Goal: Information Seeking & Learning: Understand process/instructions

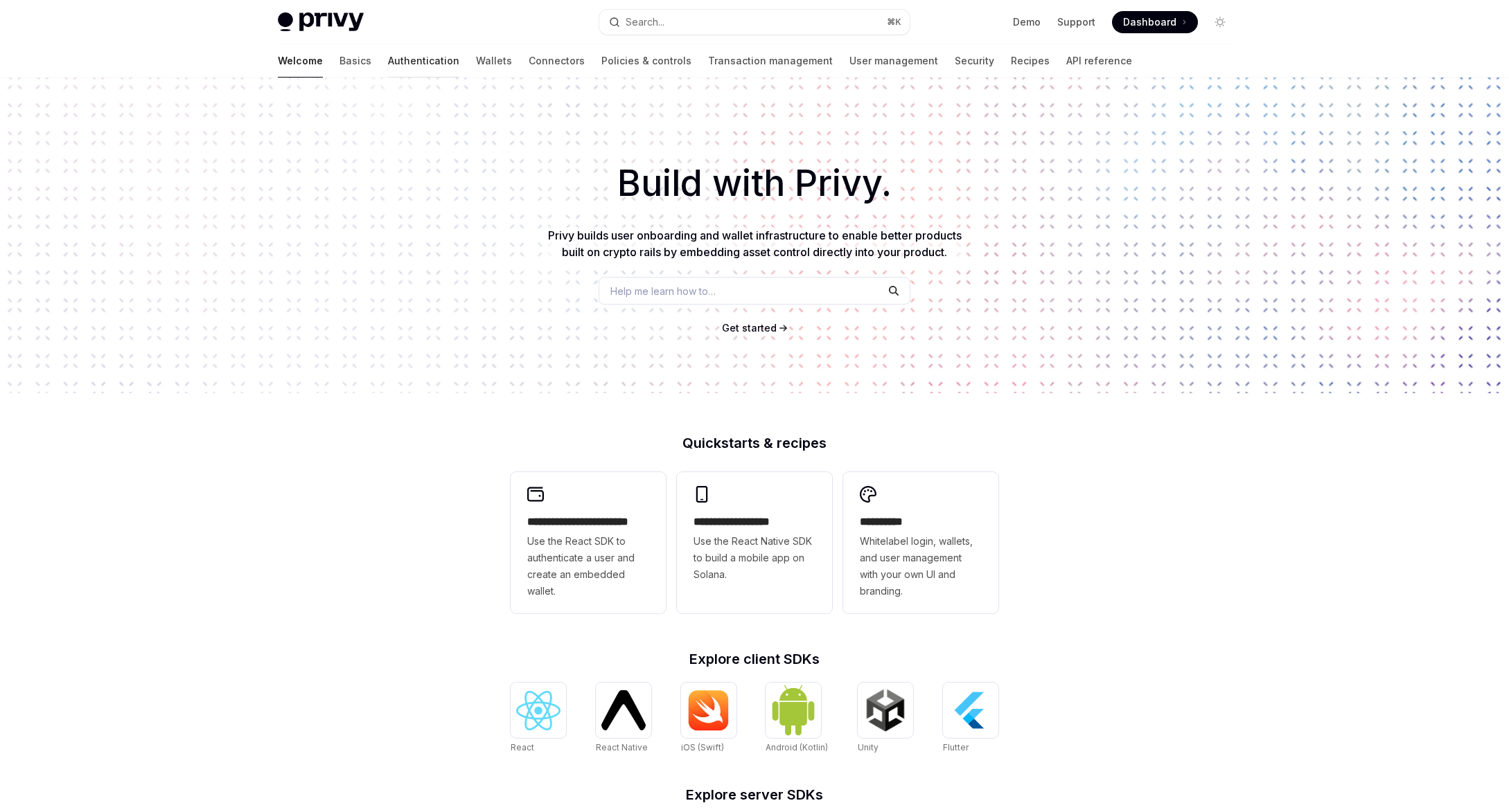
click at [388, 61] on link "Authentication" at bounding box center [423, 61] width 71 height 33
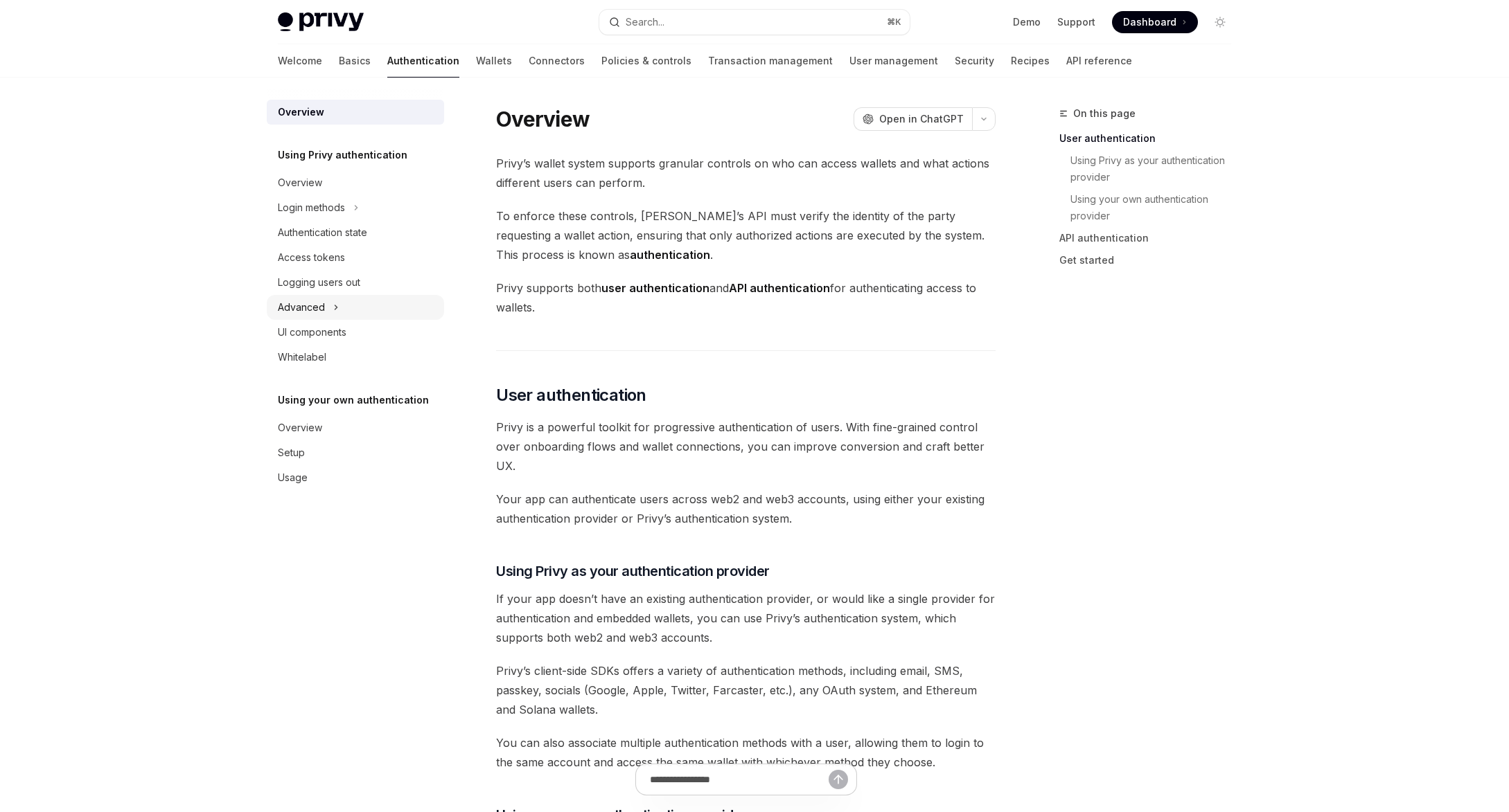
click at [313, 309] on div "Advanced" at bounding box center [301, 307] width 47 height 16
click at [317, 337] on icon at bounding box center [316, 331] width 5 height 16
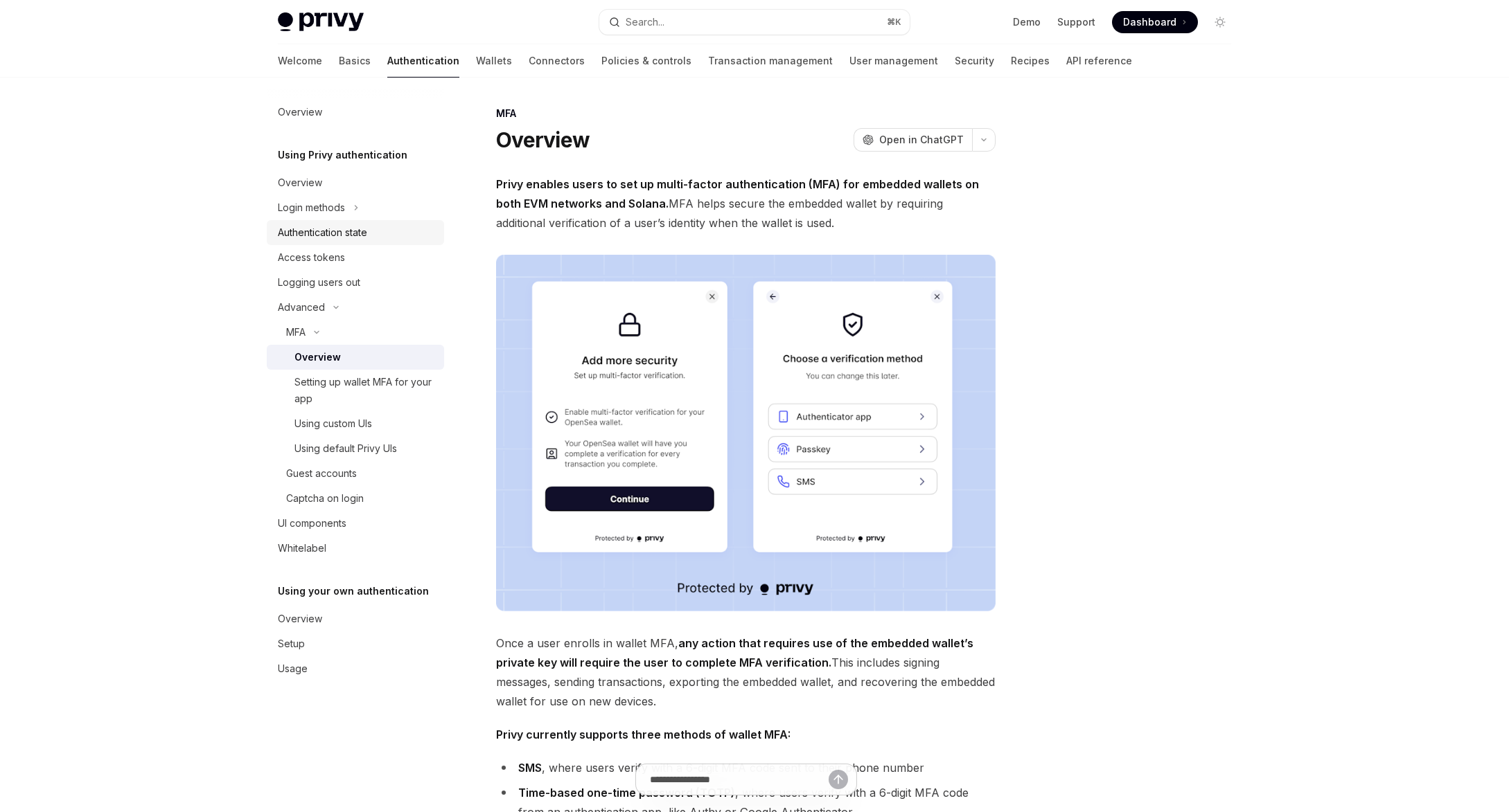
click at [328, 232] on div "Authentication state" at bounding box center [322, 232] width 89 height 16
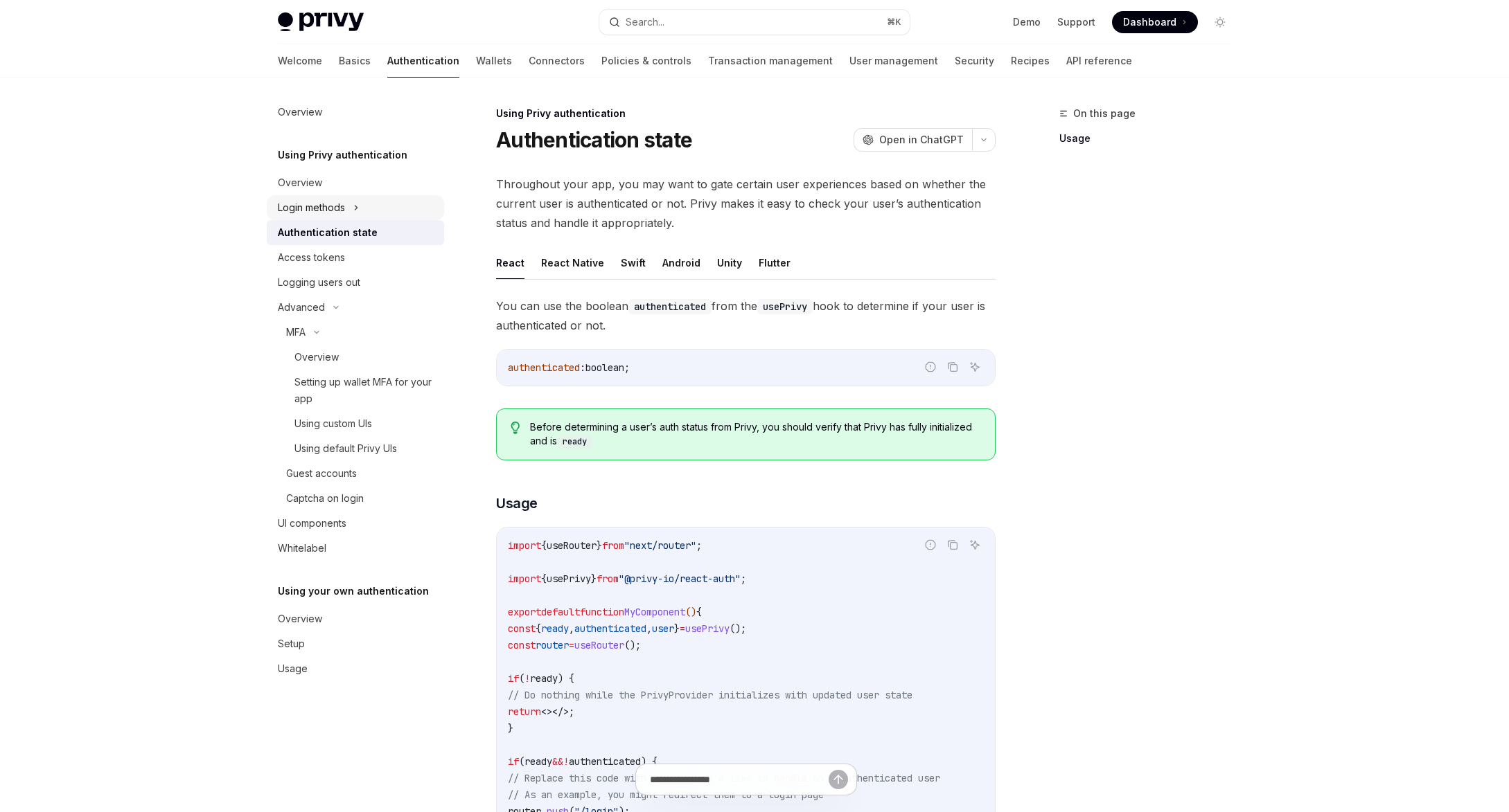
click at [327, 218] on div "Login methods" at bounding box center [355, 207] width 177 height 25
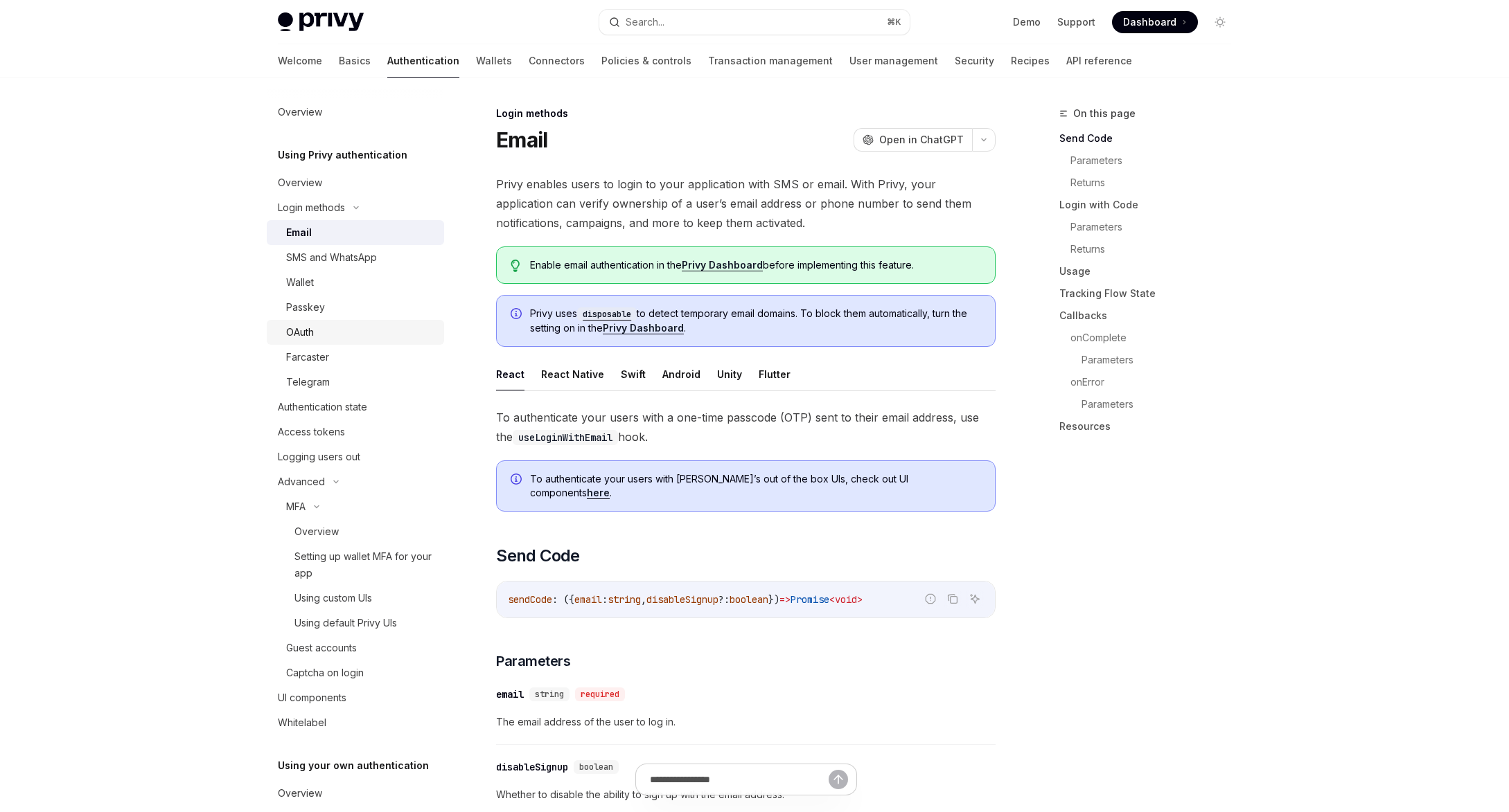
click at [313, 329] on div "OAuth" at bounding box center [300, 331] width 27 height 16
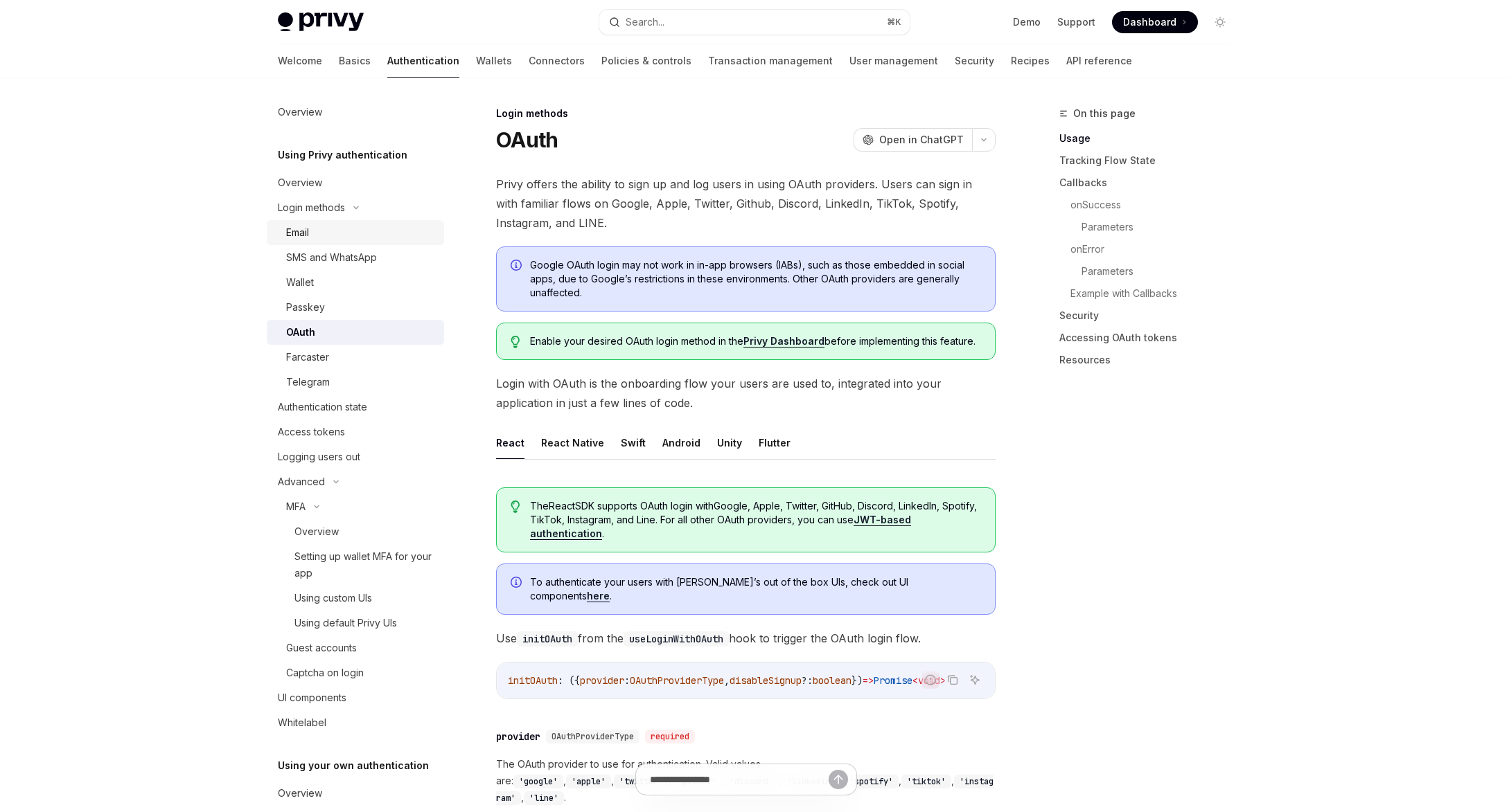
click at [322, 235] on div "Email" at bounding box center [361, 232] width 150 height 16
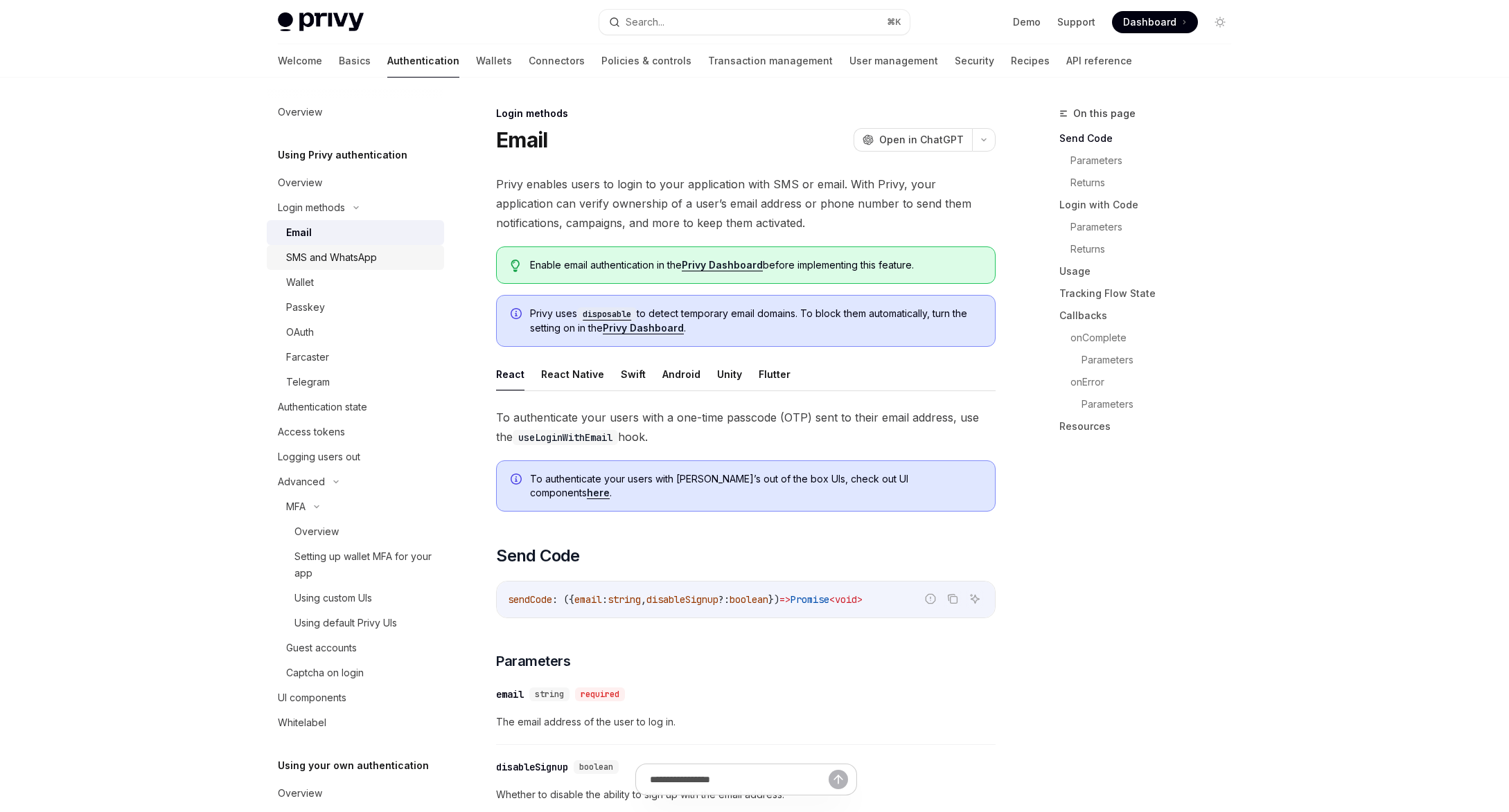
click at [322, 252] on div "SMS and WhatsApp" at bounding box center [332, 257] width 91 height 16
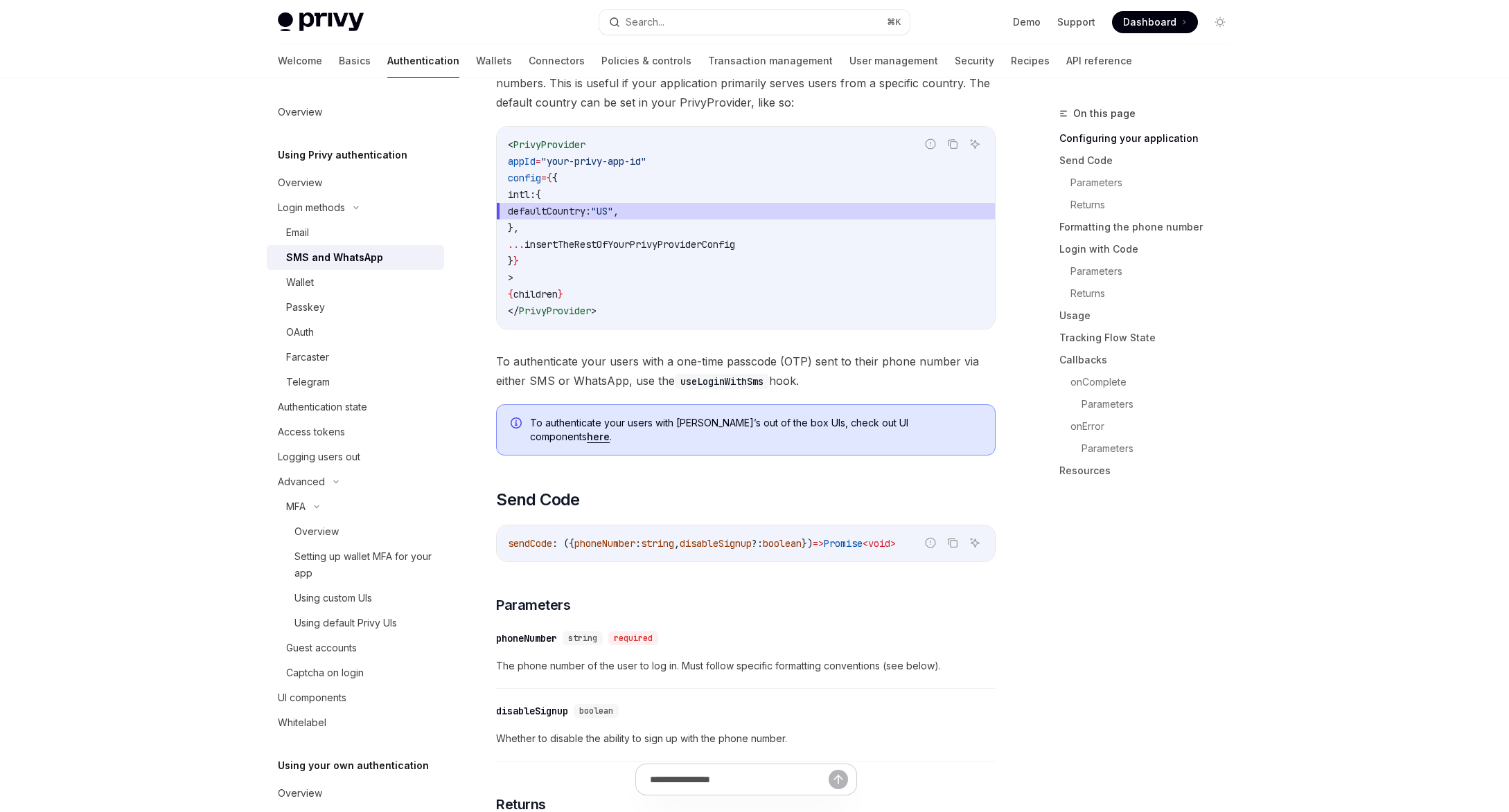
scroll to position [311, 0]
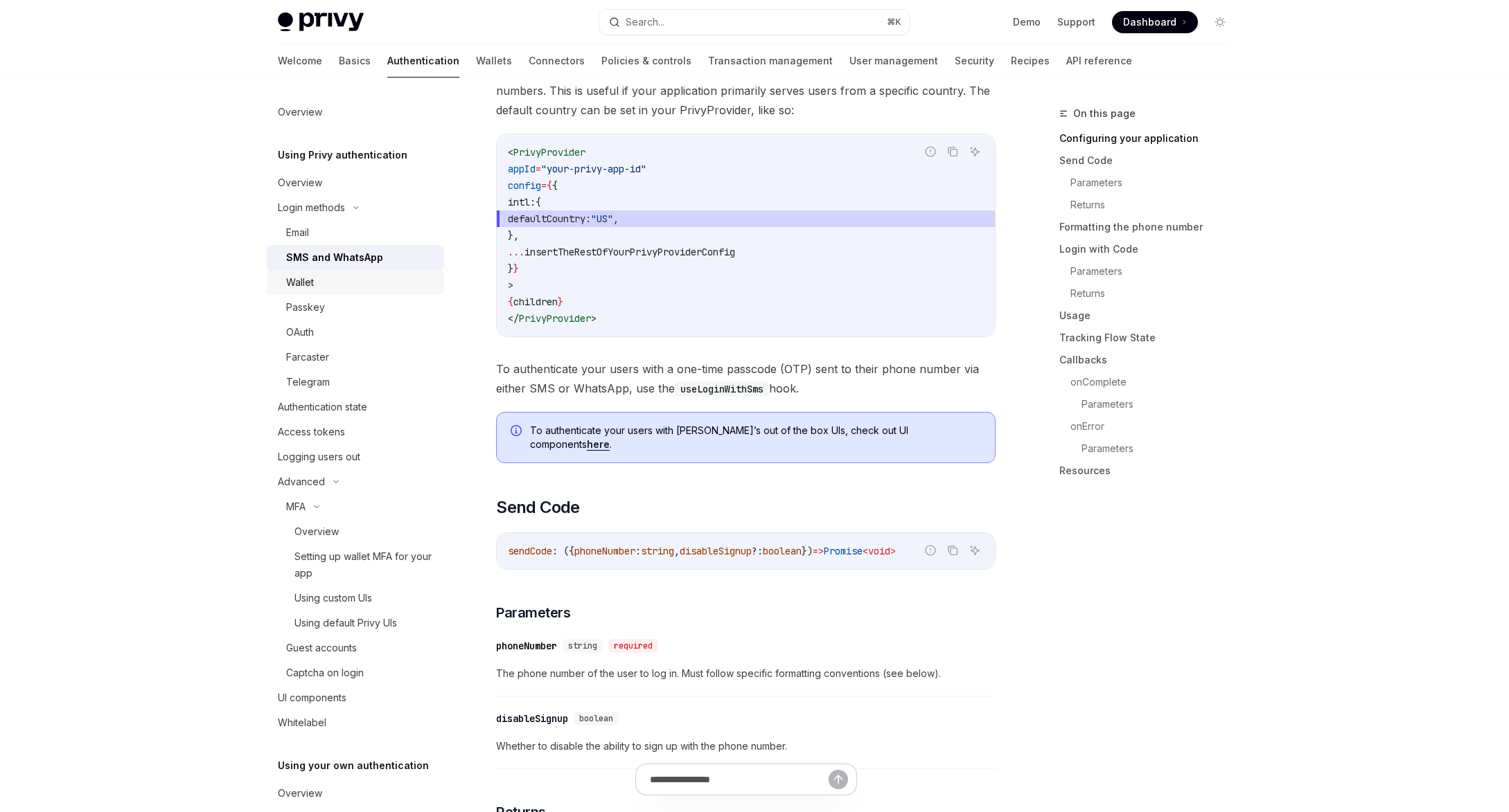
click at [332, 278] on div "Wallet" at bounding box center [361, 282] width 150 height 16
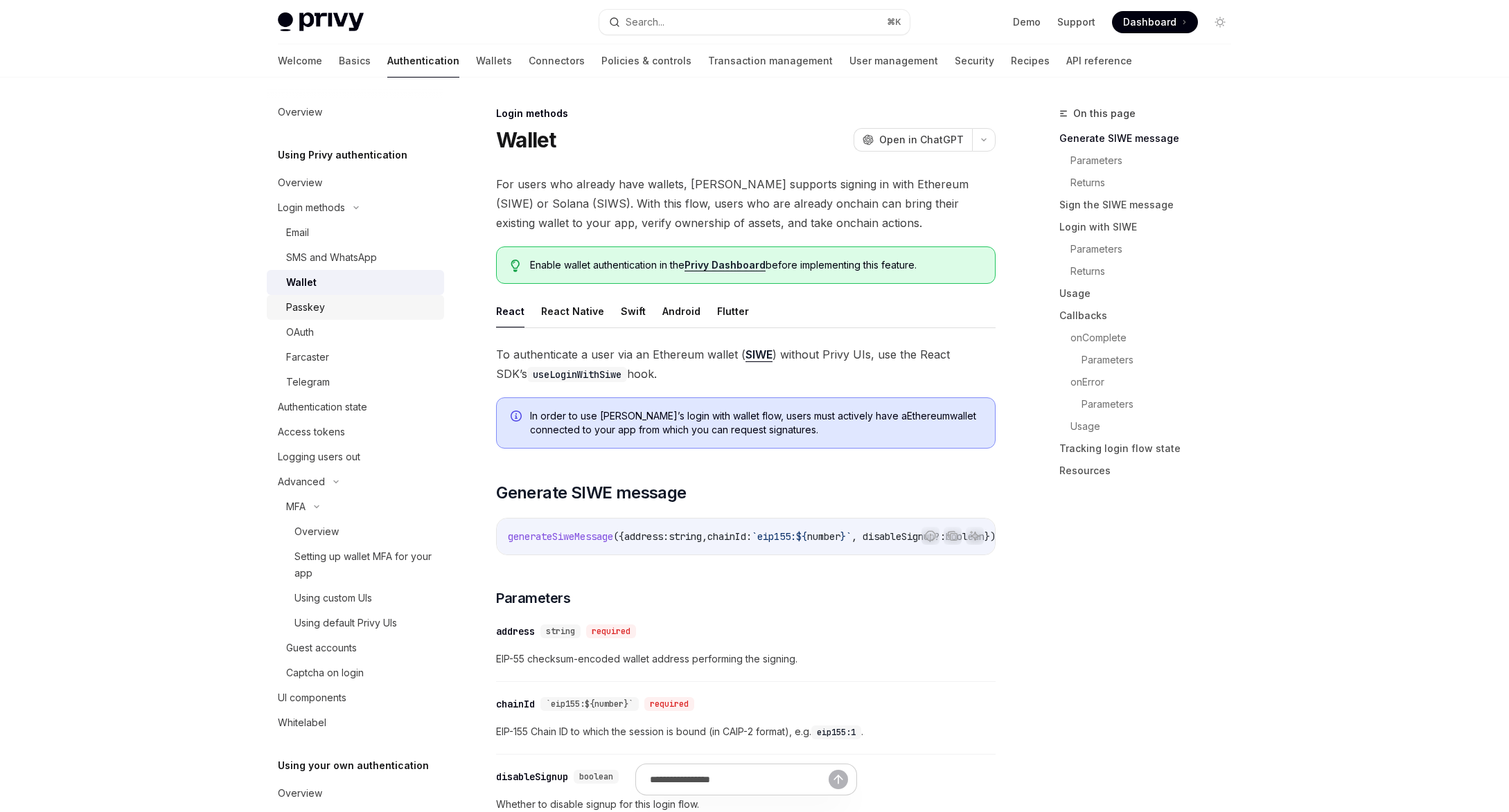
click at [332, 300] on div "Passkey" at bounding box center [361, 307] width 150 height 16
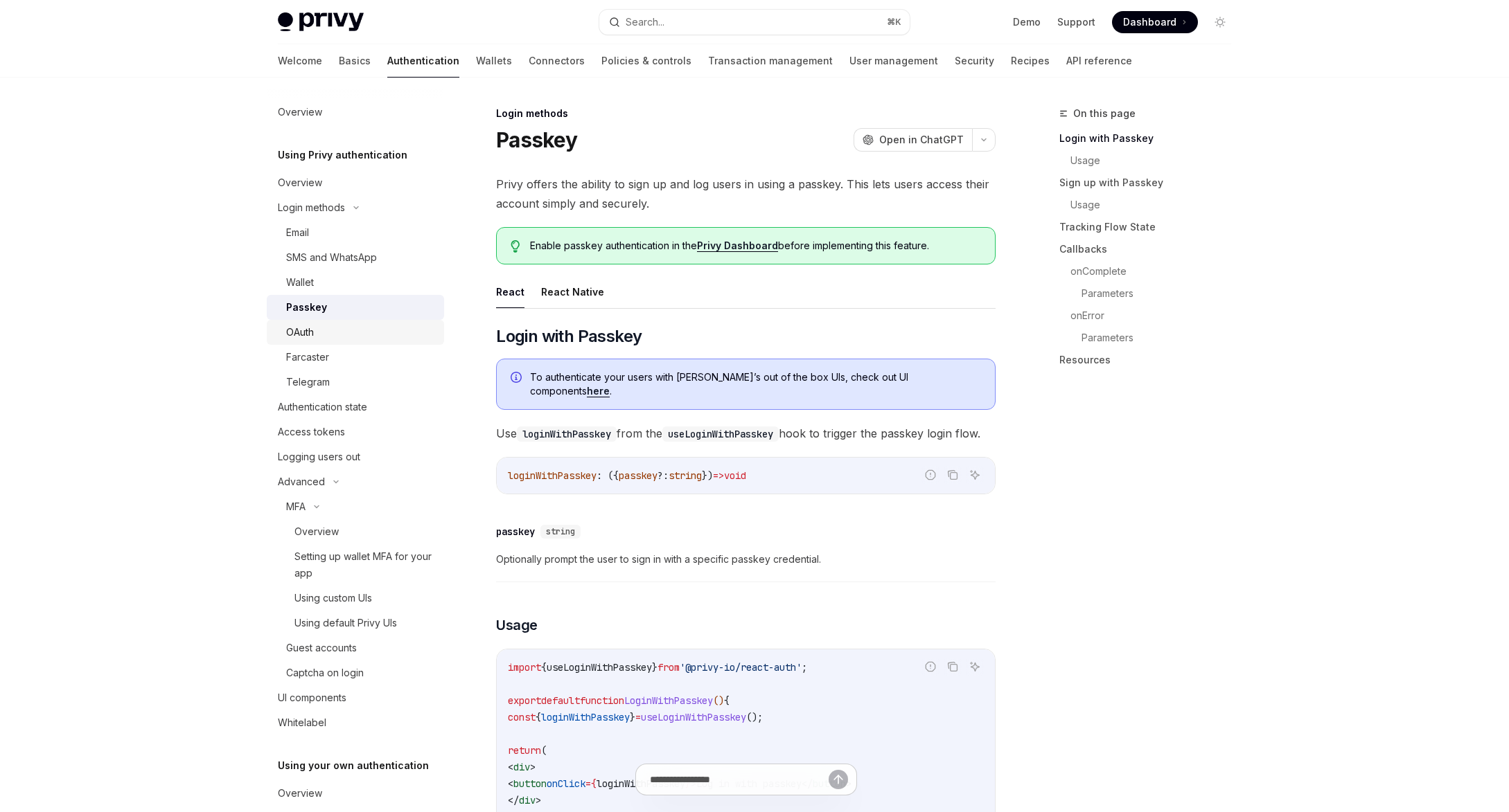
click at [328, 324] on div "OAuth" at bounding box center [361, 331] width 150 height 16
type textarea "*"
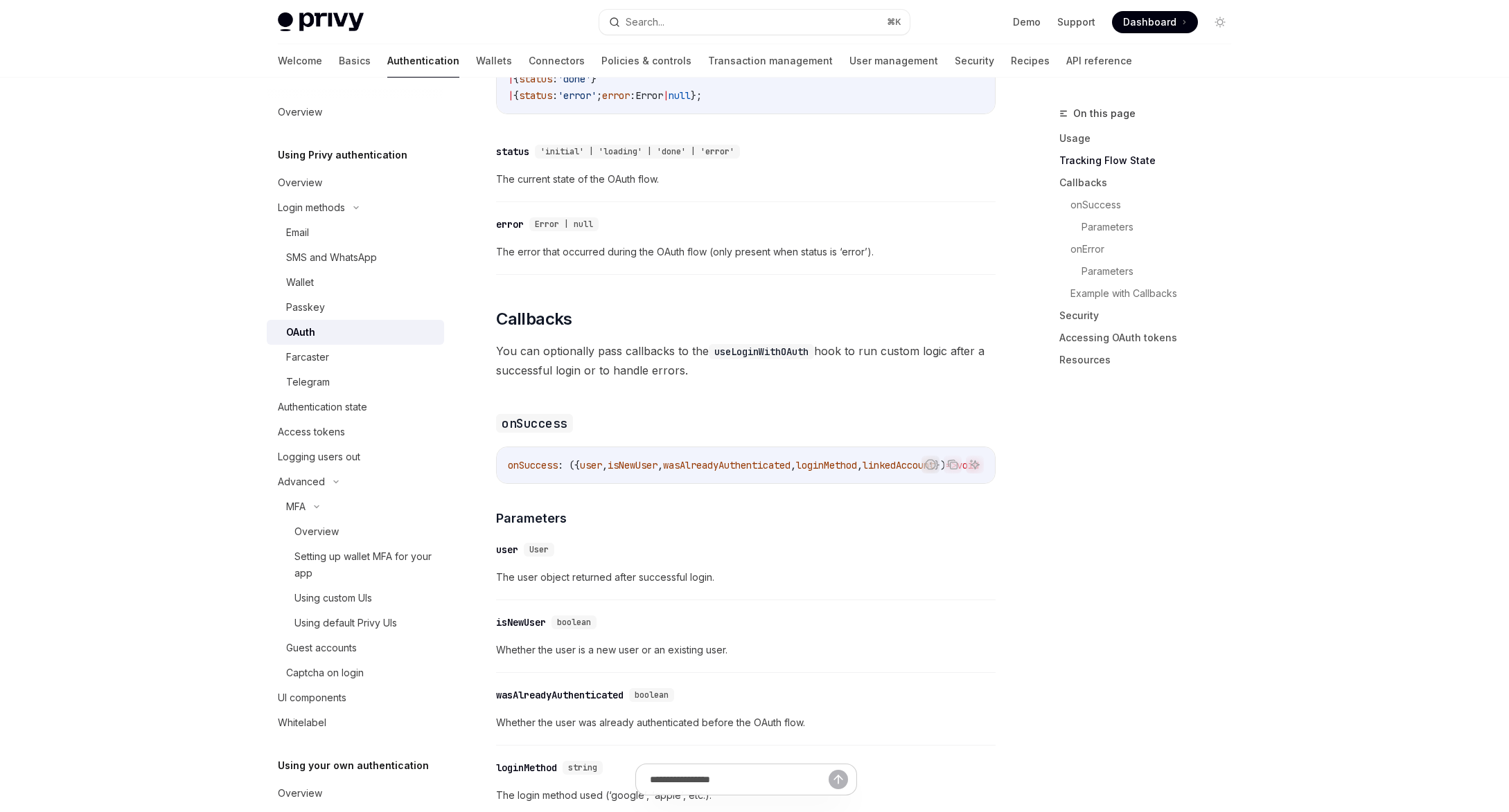
scroll to position [1474, 0]
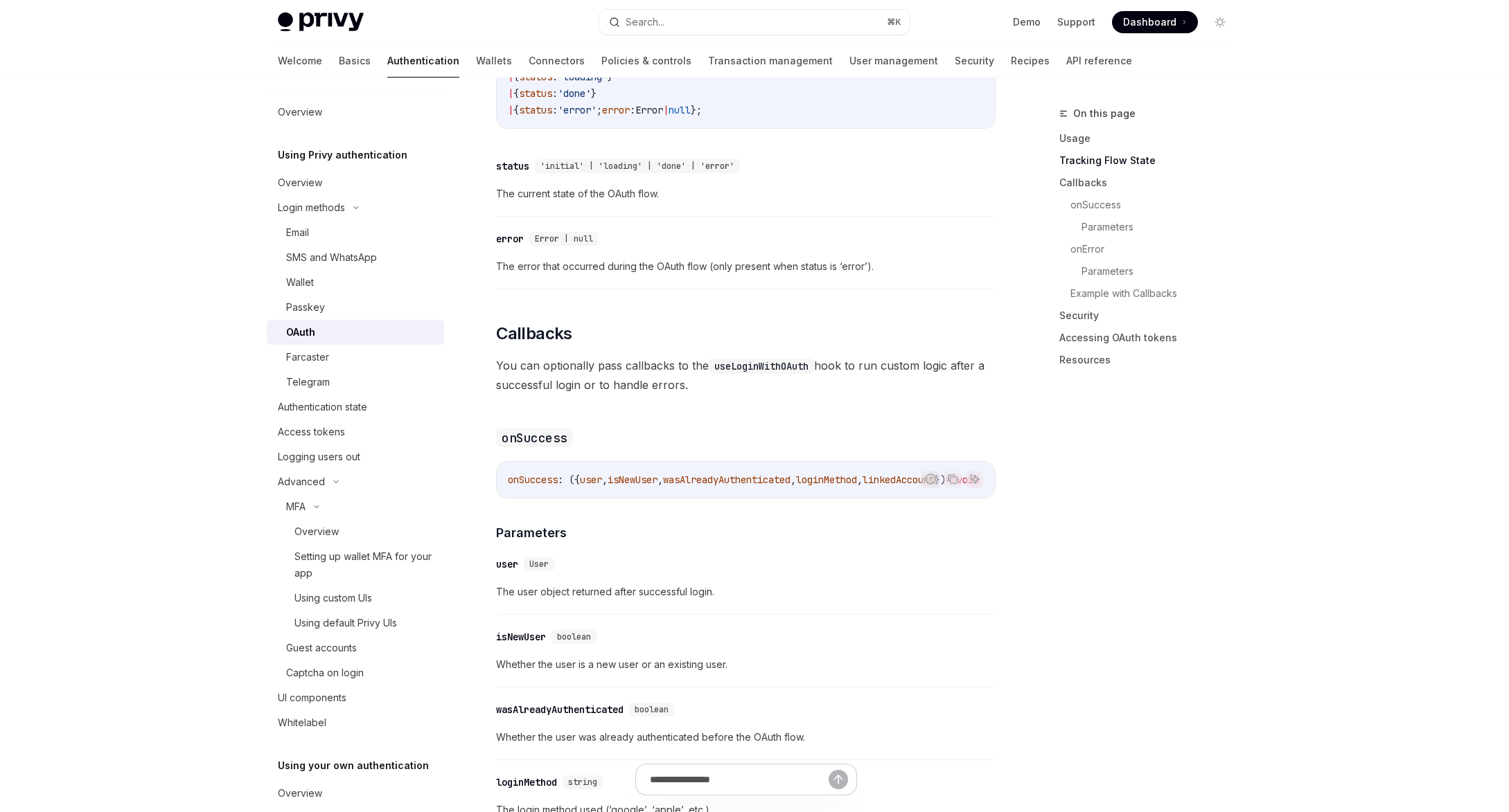
click at [769, 359] on code "useLoginWithOAuth" at bounding box center [761, 367] width 105 height 15
copy code "useLoginWithOAuth"
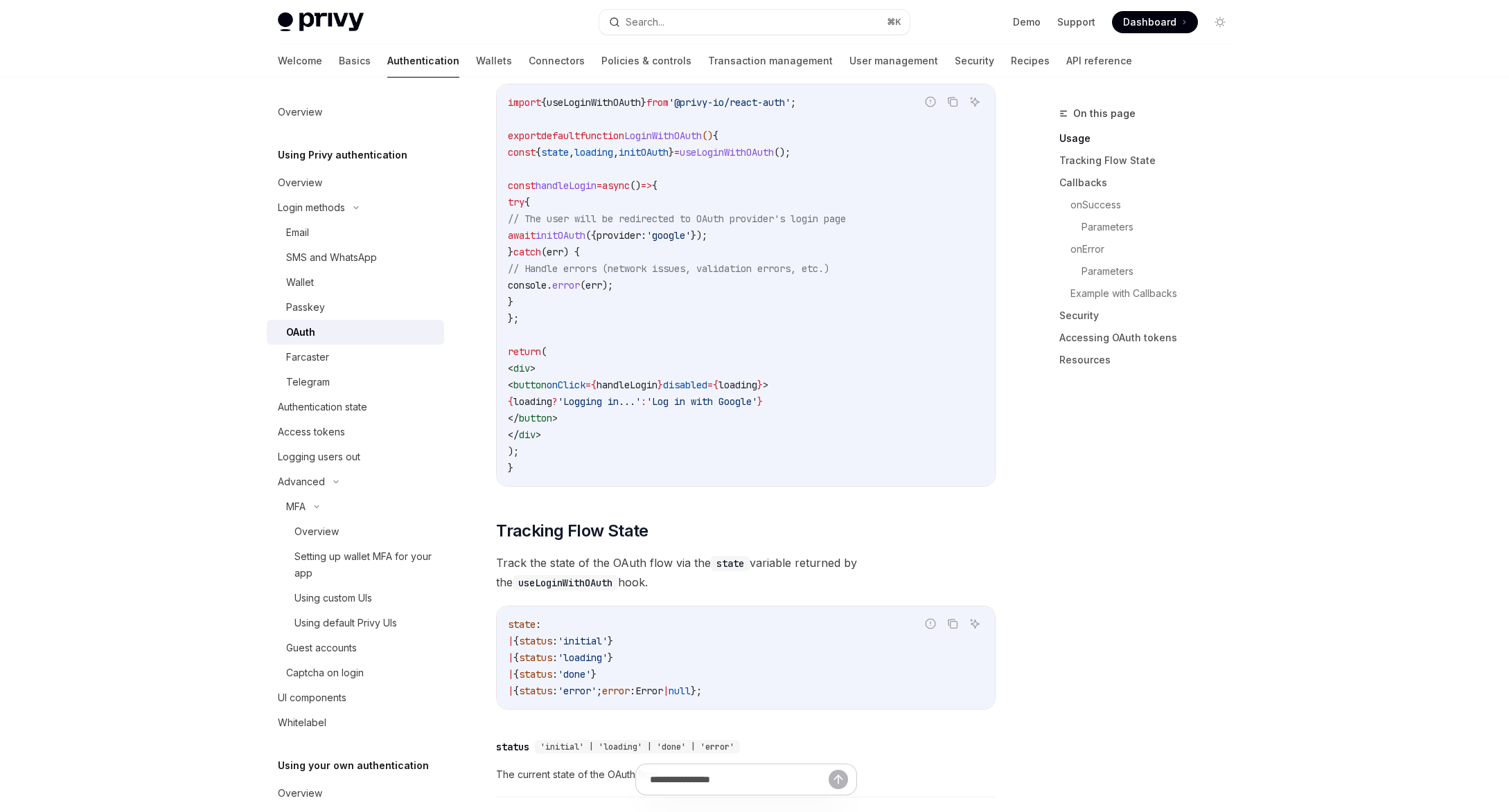
scroll to position [894, 0]
click at [646, 228] on span "provider:" at bounding box center [621, 234] width 50 height 13
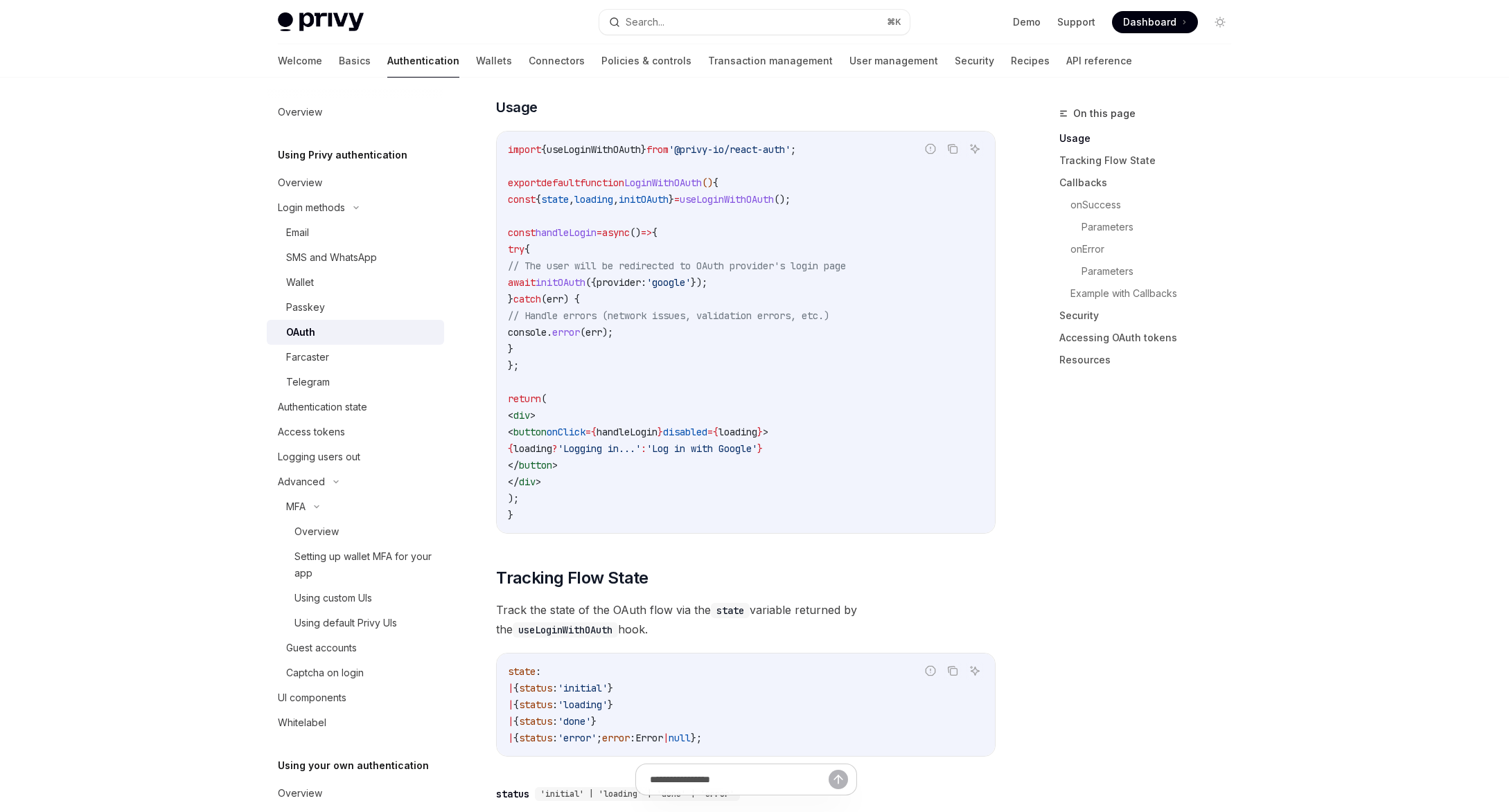
scroll to position [840, 0]
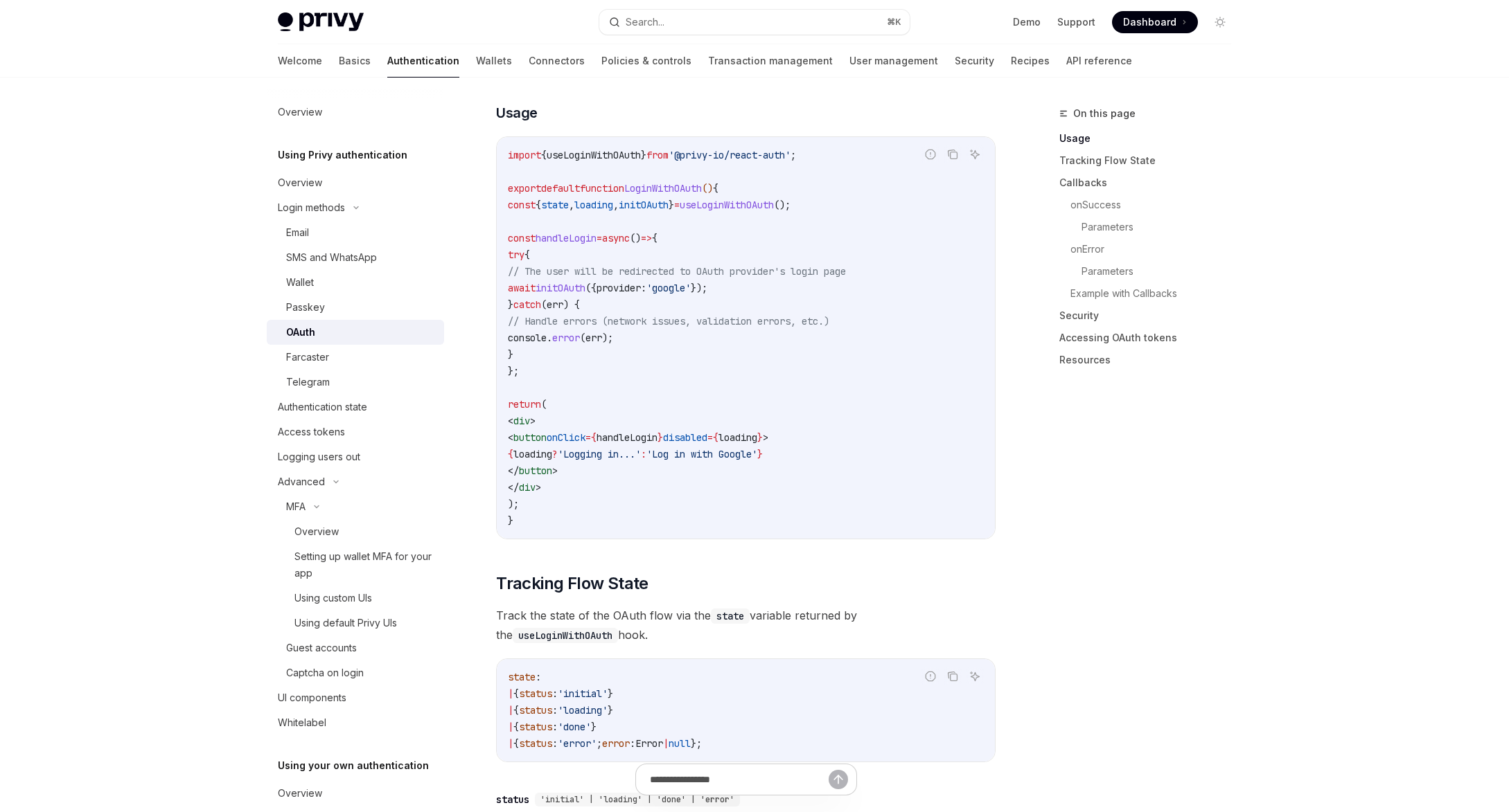
drag, startPoint x: 543, startPoint y: 230, endPoint x: 566, endPoint y: 323, distance: 95.8
click at [566, 323] on code "import { useLoginWithOAuth } from '@privy-io/react-auth' ; export default funct…" at bounding box center [746, 337] width 476 height 382
copy code "try { // The user will be redirected to OAuth provider's login page await initO…"
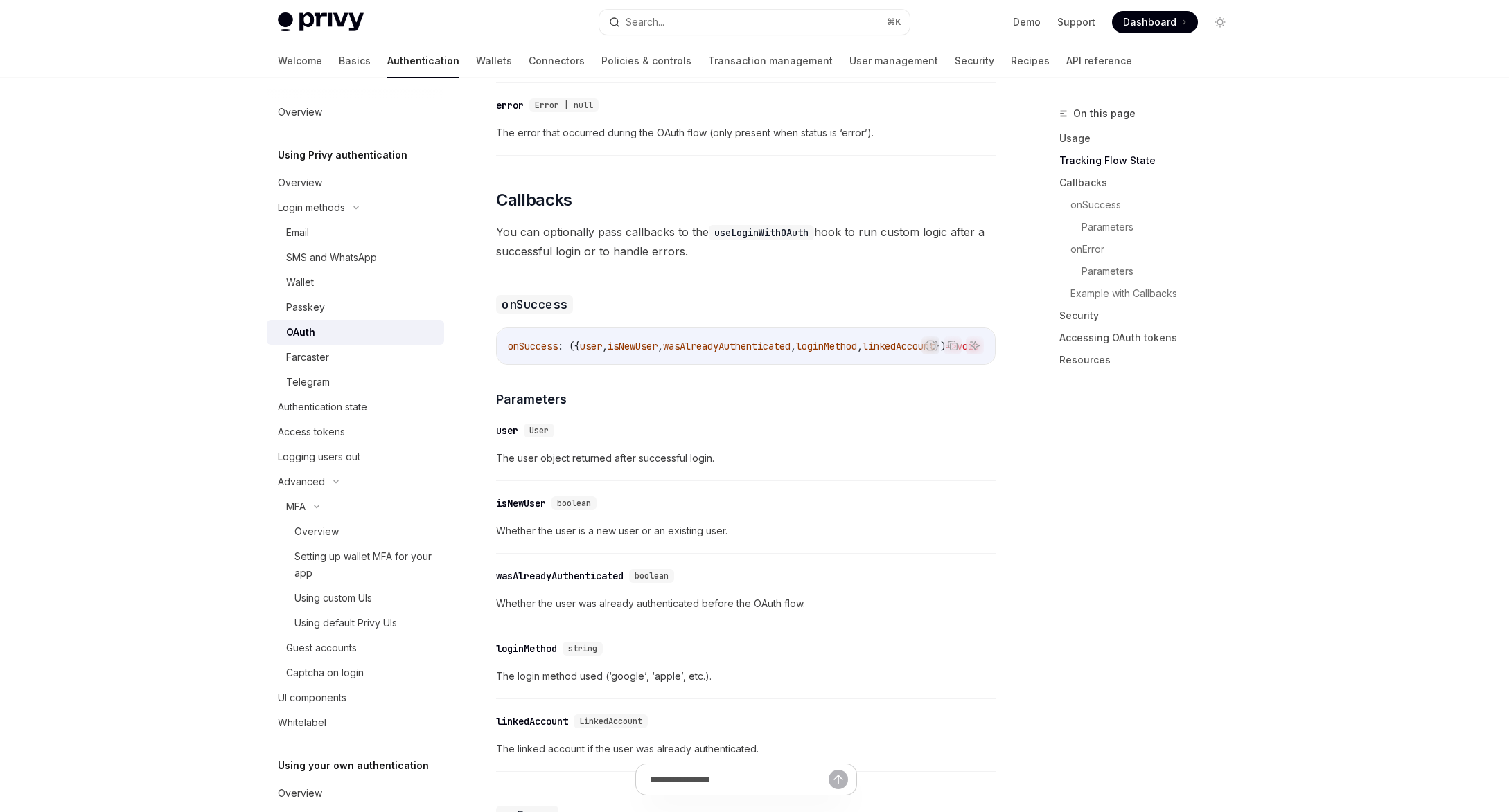
scroll to position [1604, 0]
click at [764, 229] on code "useLoginWithOAuth" at bounding box center [761, 236] width 105 height 15
copy code "useLoginWithOAuth"
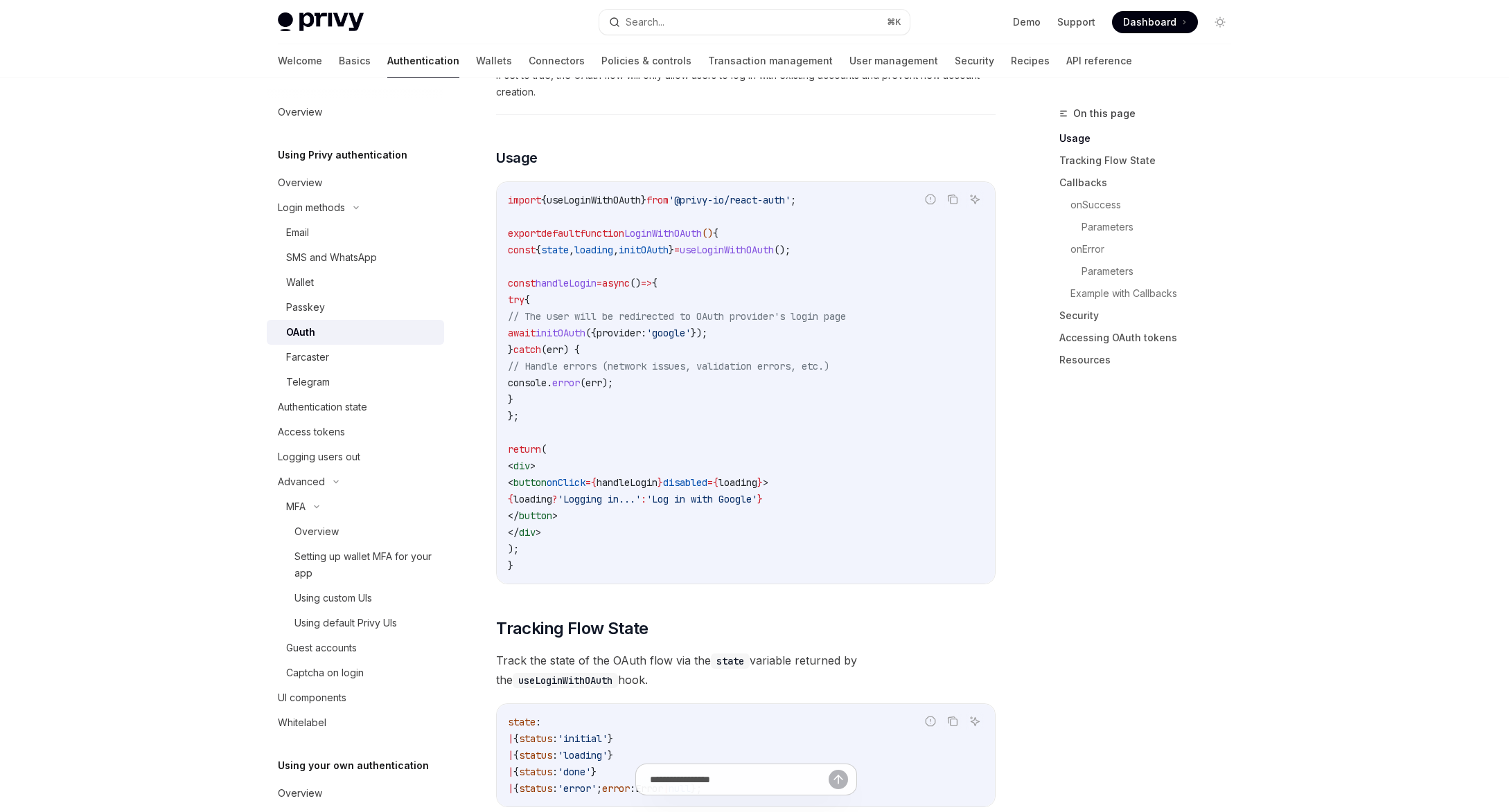
scroll to position [794, 0]
